Goal: Check status: Check status

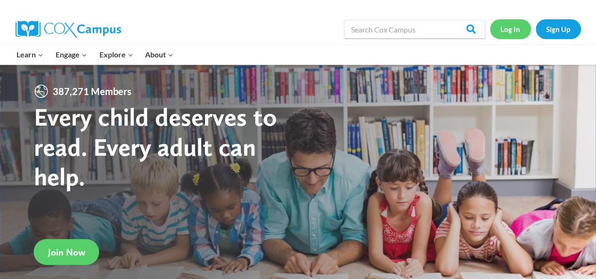
click at [512, 29] on link "Log In" at bounding box center [510, 28] width 41 height 19
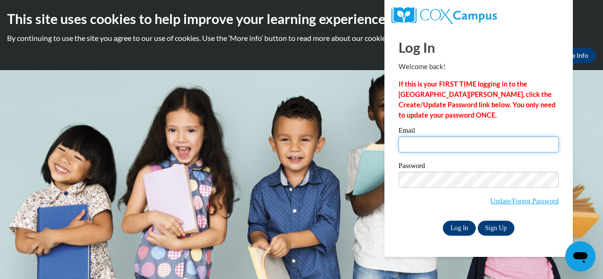
type input "[PERSON_NAME][EMAIL_ADDRESS][PERSON_NAME][DOMAIN_NAME]"
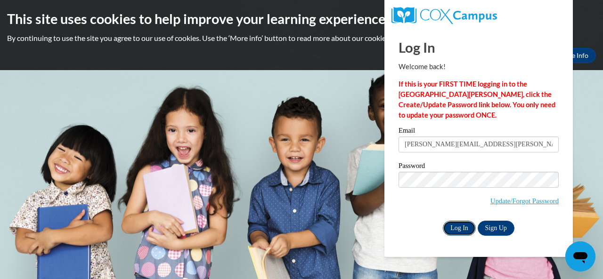
click at [456, 231] on input "Log In" at bounding box center [459, 228] width 33 height 15
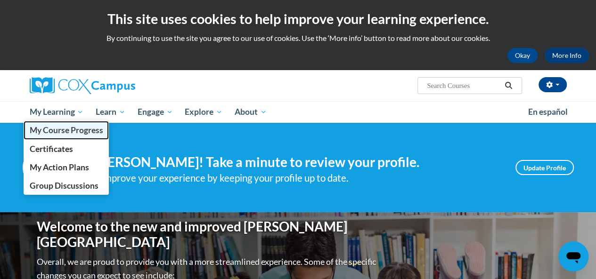
click at [58, 131] on span "My Course Progress" at bounding box center [66, 130] width 74 height 10
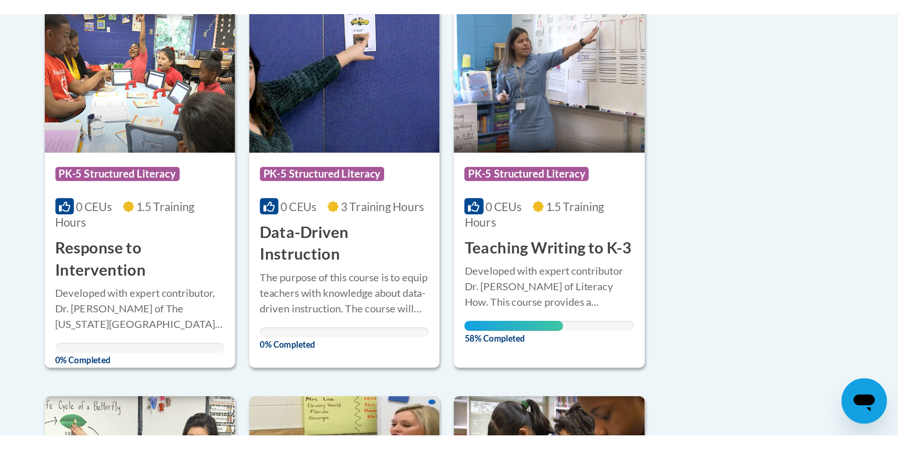
scroll to position [225, 0]
